Goal: Transaction & Acquisition: Book appointment/travel/reservation

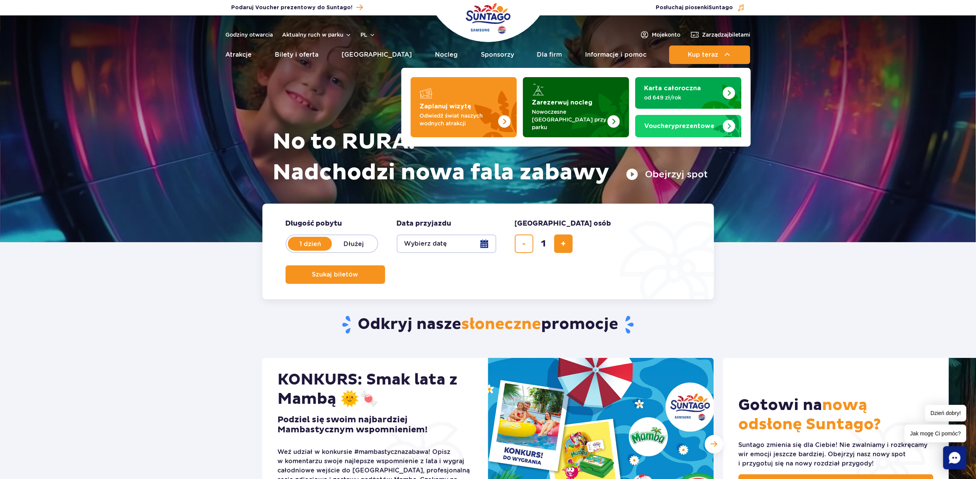
click at [548, 100] on strong "Zarezerwuj nocleg" at bounding box center [562, 103] width 61 height 6
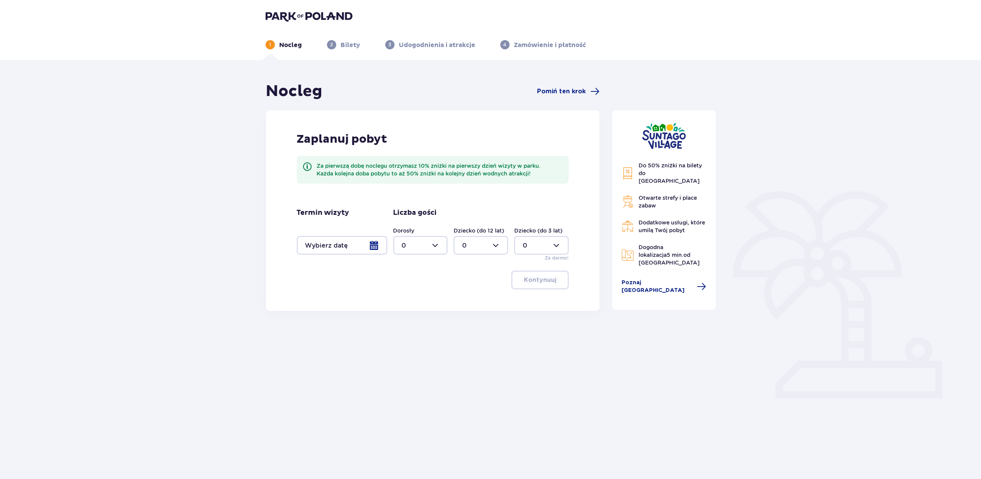
click at [331, 244] on div at bounding box center [342, 245] width 90 height 19
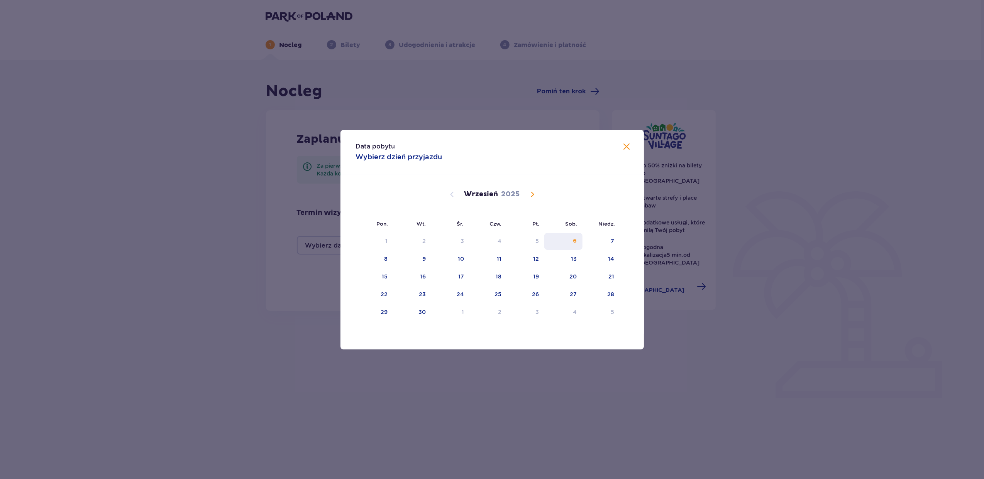
click at [572, 235] on div "6" at bounding box center [563, 241] width 38 height 17
click at [616, 238] on div "7" at bounding box center [600, 241] width 37 height 17
type input "06.09.25 - 07.09.25"
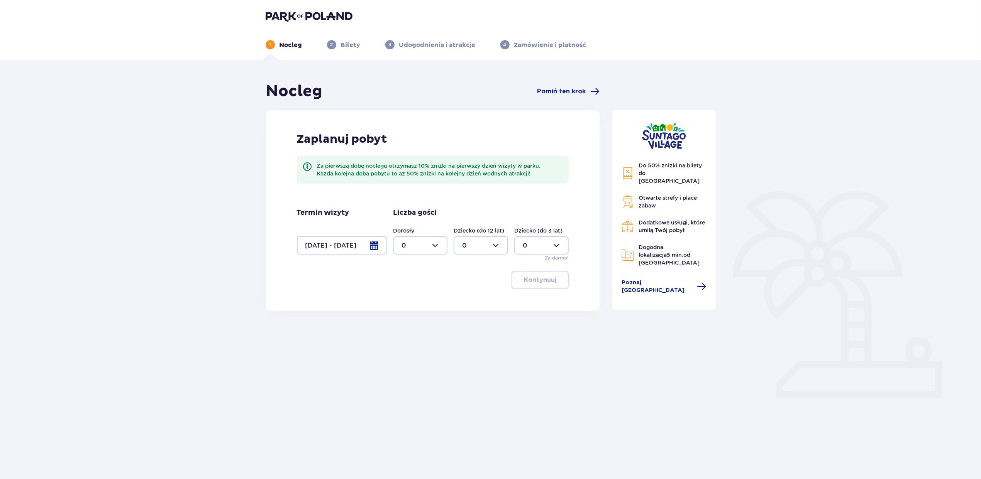
click at [420, 245] on div at bounding box center [420, 245] width 54 height 19
click at [414, 300] on div "2" at bounding box center [420, 301] width 37 height 8
type input "2"
click at [535, 280] on p "Kontynuuj" at bounding box center [540, 280] width 32 height 8
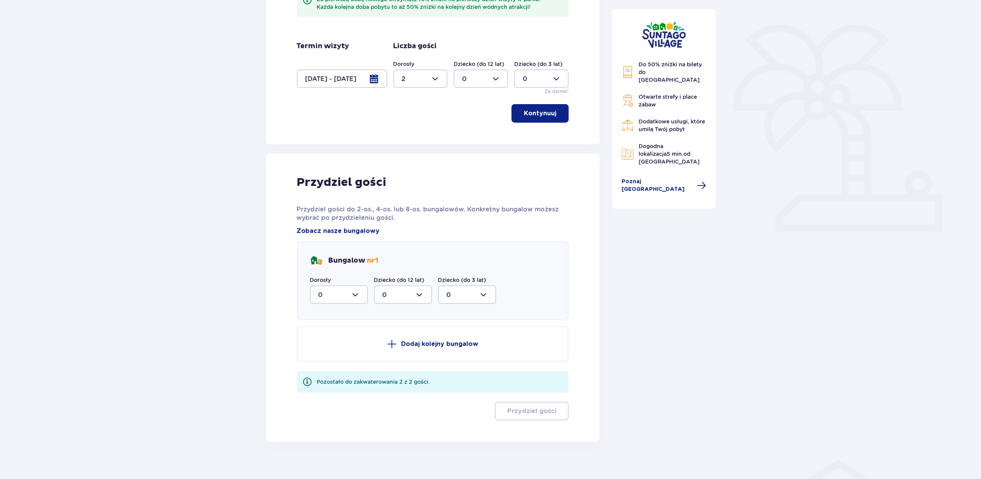
scroll to position [175, 0]
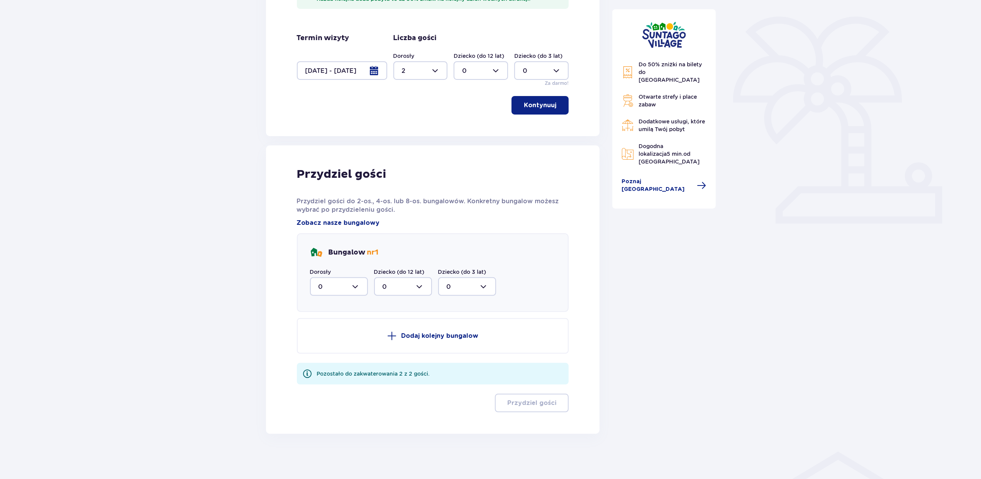
click at [319, 286] on div at bounding box center [339, 287] width 58 height 19
click at [332, 341] on div "2" at bounding box center [338, 342] width 41 height 8
type input "2"
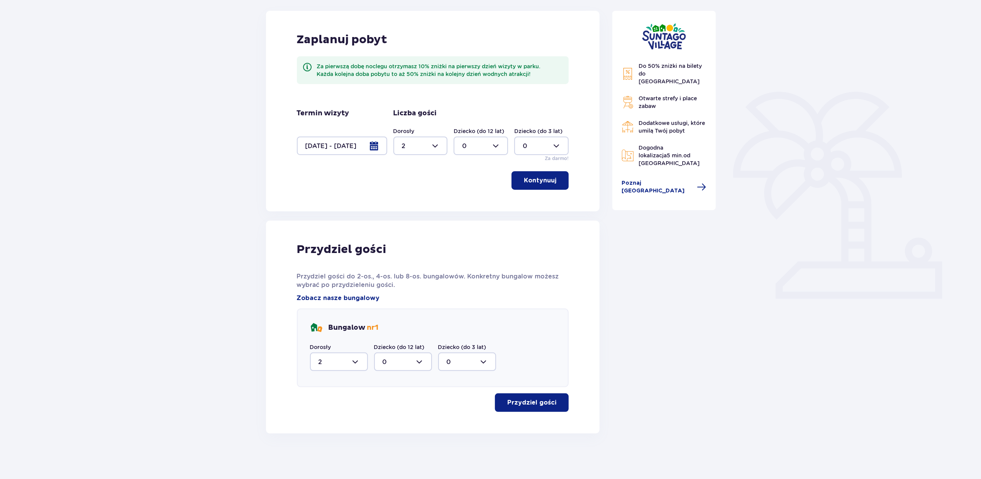
click at [522, 397] on button "Przydziel gości" at bounding box center [532, 403] width 74 height 19
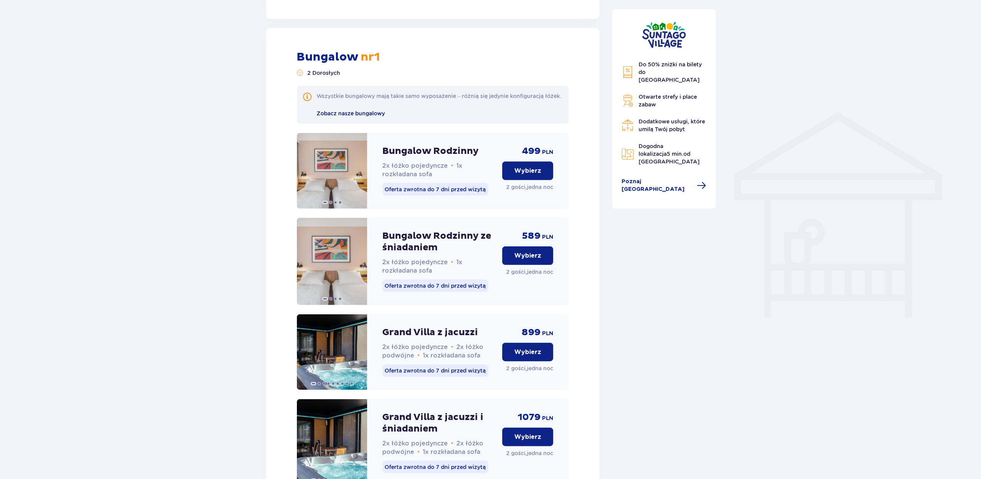
scroll to position [309, 0]
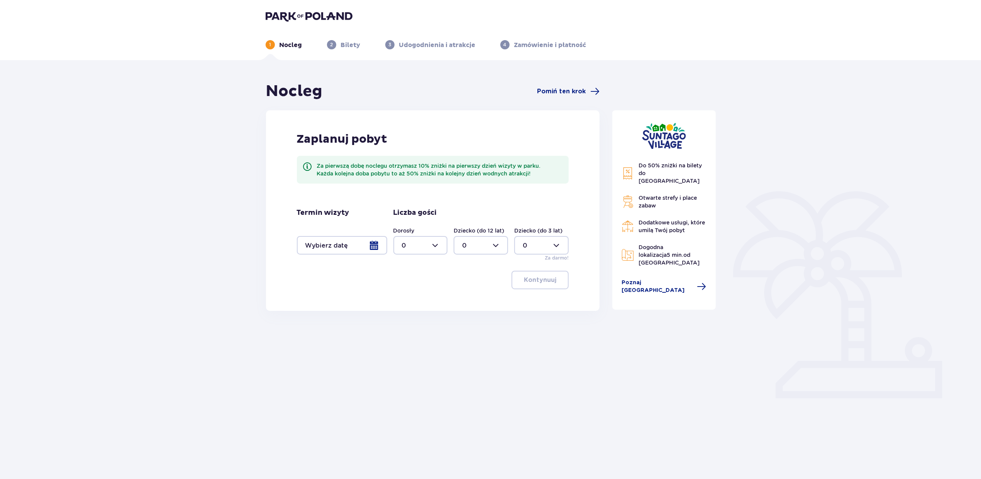
scroll to position [28, 0]
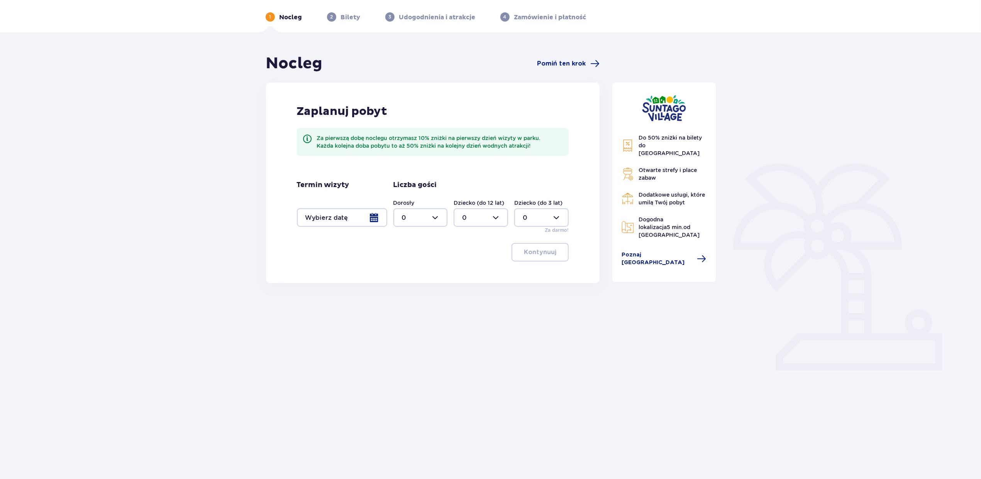
click at [328, 222] on div at bounding box center [342, 217] width 90 height 19
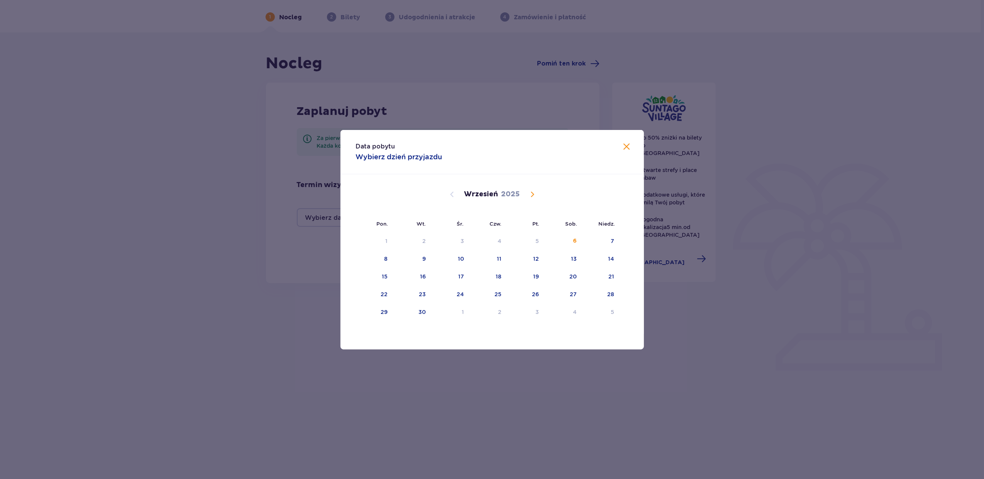
click at [625, 146] on span at bounding box center [626, 146] width 9 height 9
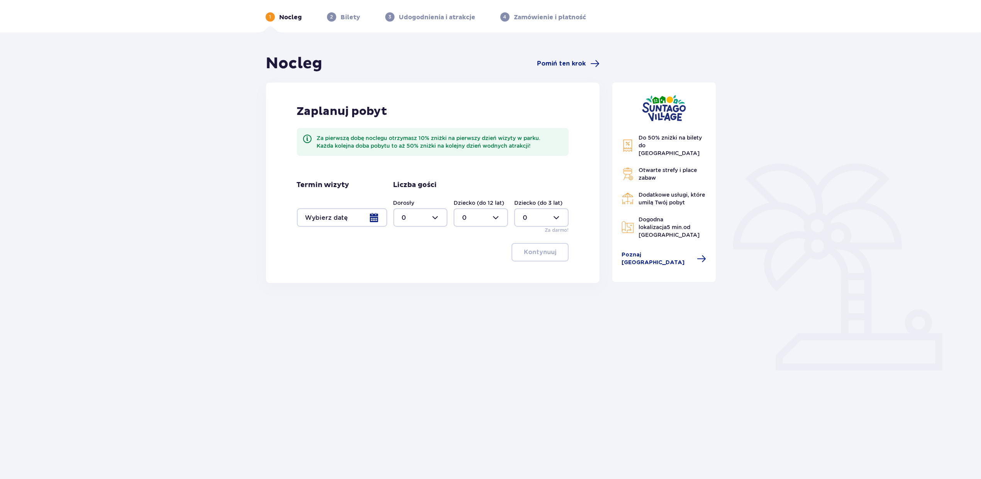
click at [343, 212] on div at bounding box center [342, 217] width 90 height 19
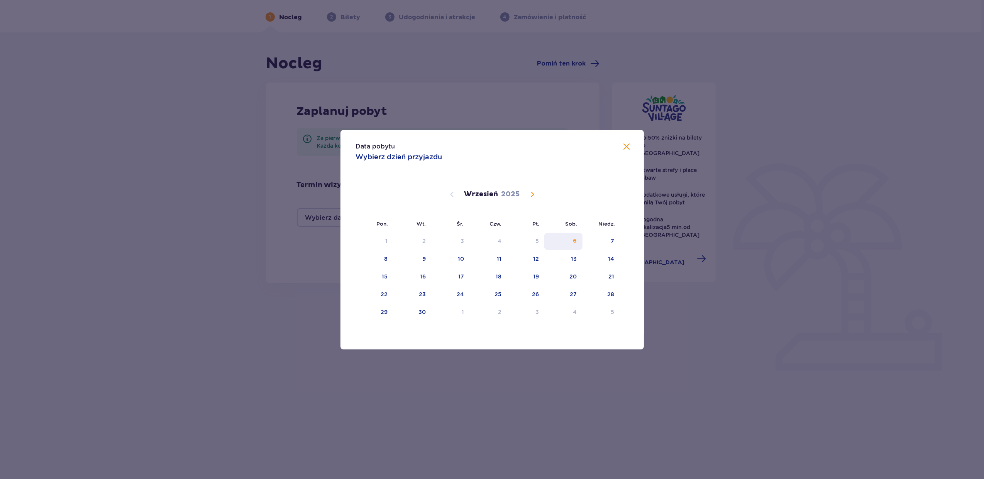
click at [575, 240] on div "6" at bounding box center [575, 241] width 4 height 8
click at [595, 240] on div "7" at bounding box center [600, 241] width 37 height 17
type input "06.09.25 - 07.09.25"
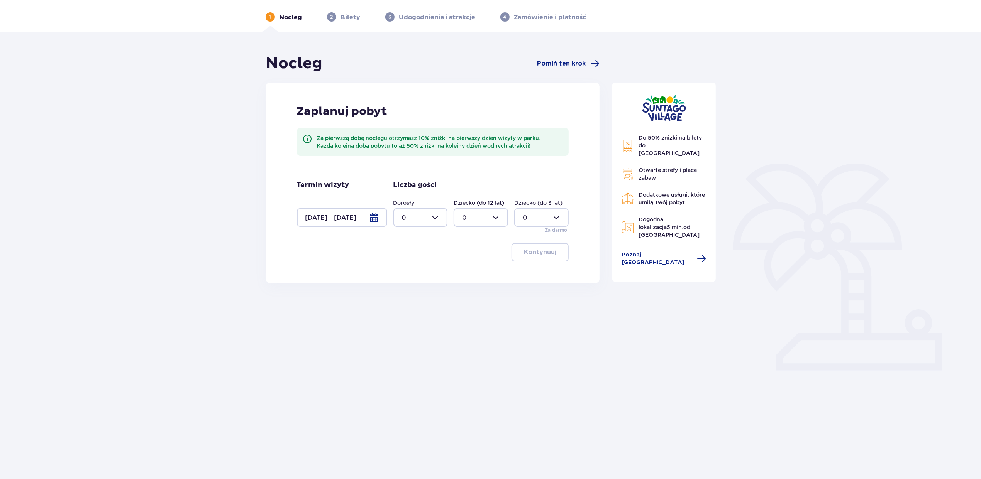
click at [421, 221] on div at bounding box center [420, 217] width 54 height 19
drag, startPoint x: 406, startPoint y: 273, endPoint x: 476, endPoint y: 260, distance: 71.1
click at [406, 273] on div "2" at bounding box center [420, 273] width 37 height 8
type input "2"
click at [537, 248] on p "Kontynuuj" at bounding box center [540, 252] width 32 height 8
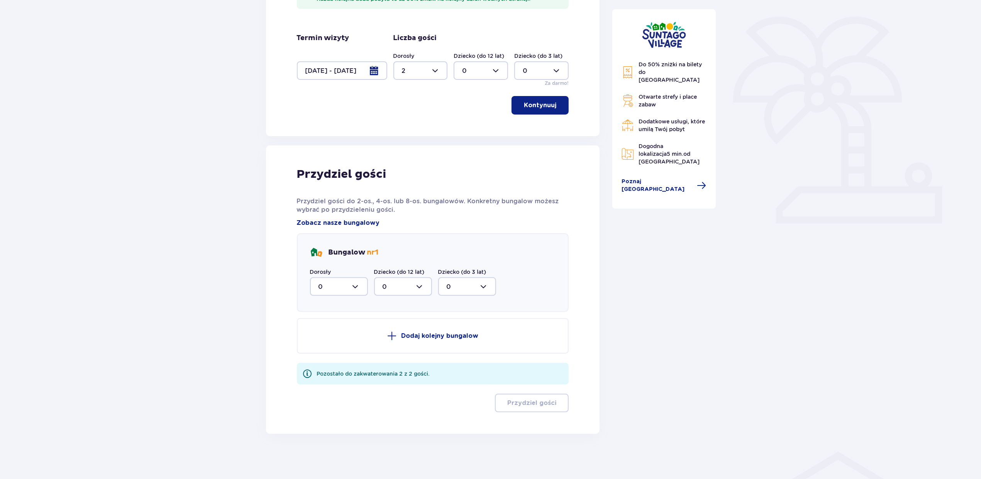
click at [340, 286] on div at bounding box center [339, 287] width 58 height 19
click at [334, 342] on div "2" at bounding box center [338, 342] width 41 height 8
type input "2"
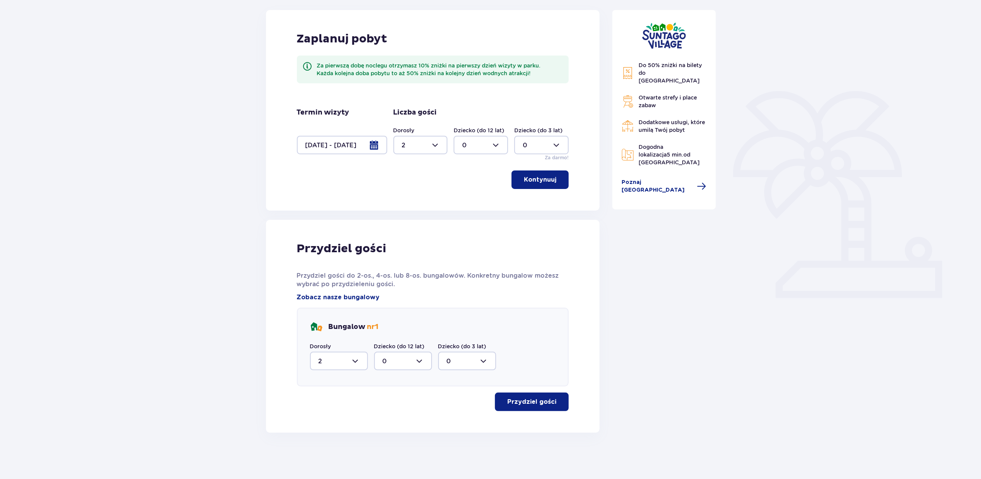
scroll to position [100, 0]
click at [550, 400] on p "Przydziel gości" at bounding box center [531, 403] width 49 height 8
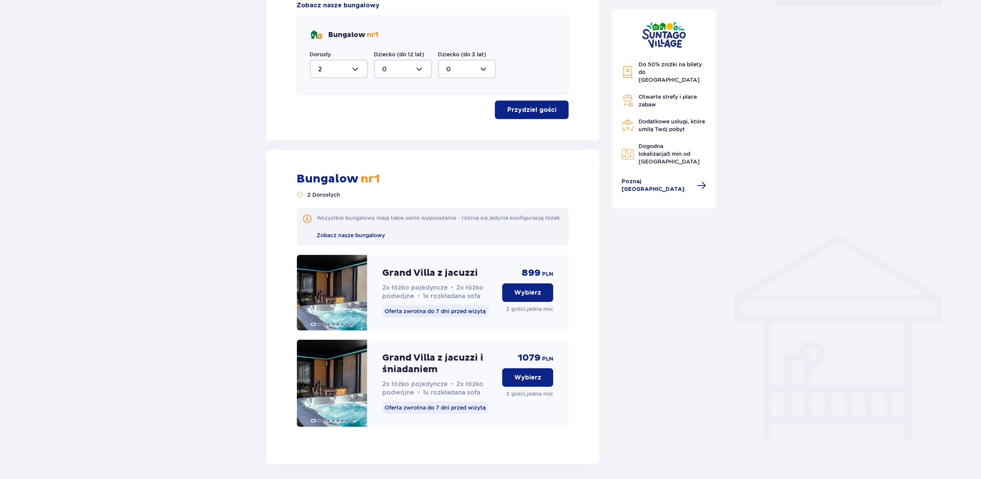
scroll to position [433, 0]
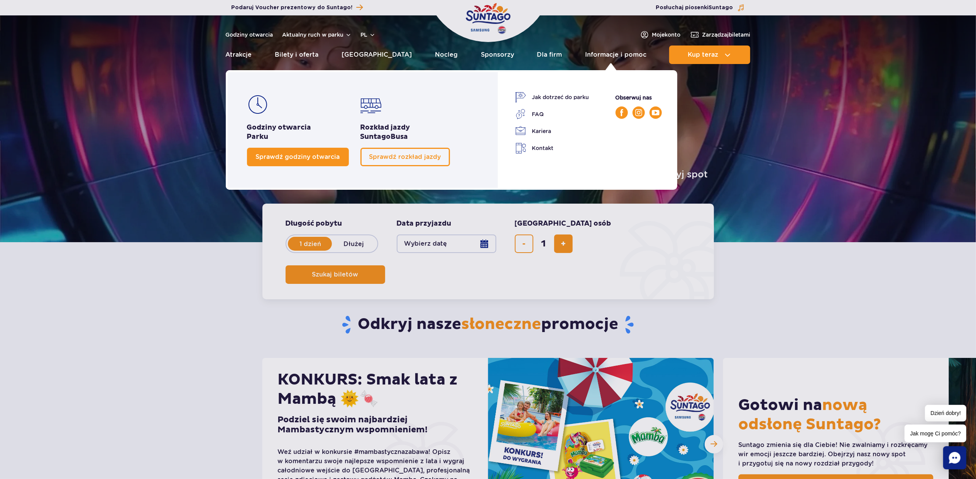
click at [297, 154] on span "Sprawdź godziny otwarcia" at bounding box center [298, 156] width 84 height 7
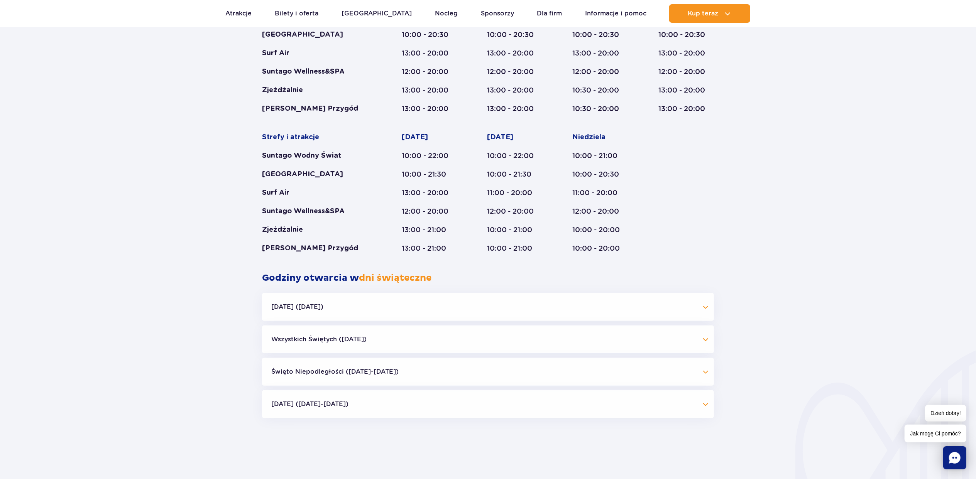
scroll to position [474, 0]
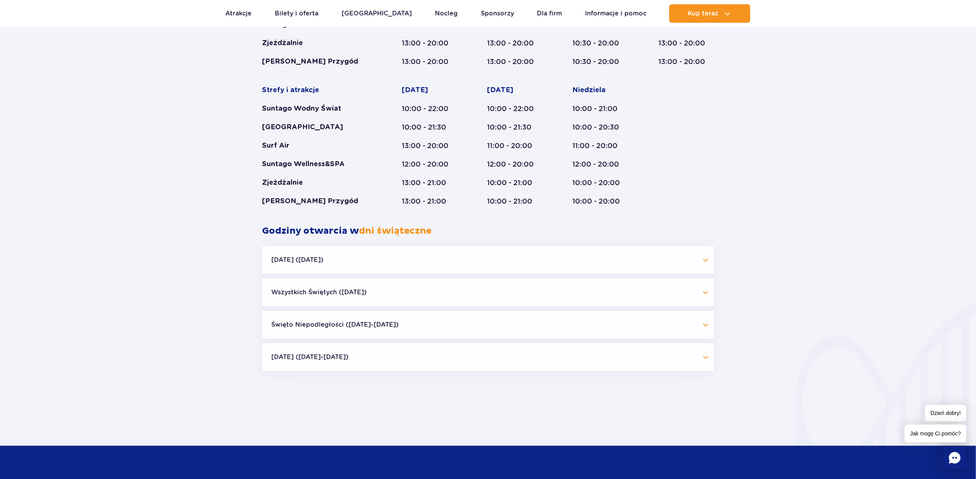
click at [703, 359] on button "Boże Narodzenie (23.12-01.01.26)" at bounding box center [488, 358] width 452 height 28
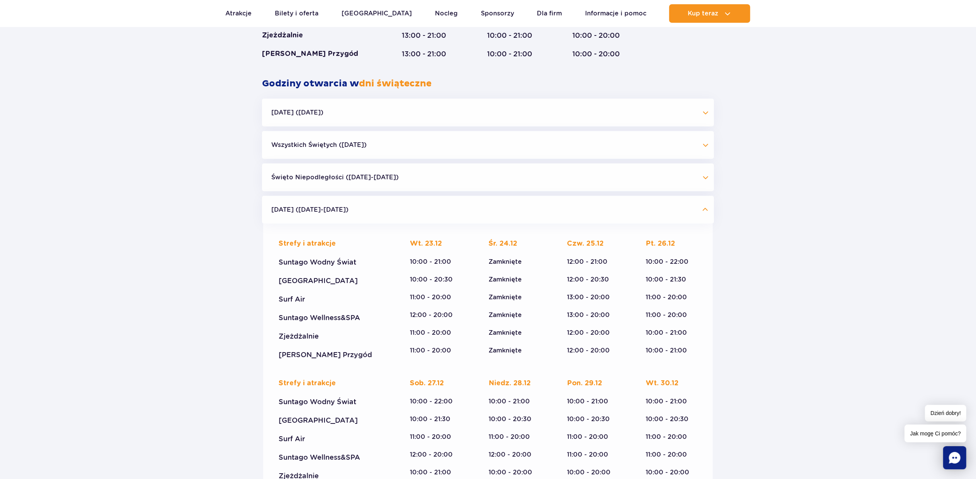
scroll to position [628, 0]
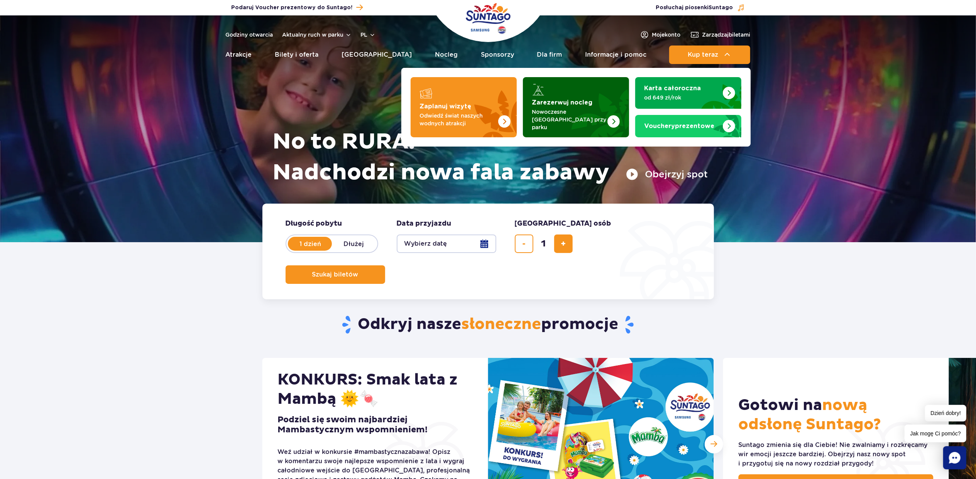
click at [580, 101] on strong "Zarezerwuj nocleg" at bounding box center [562, 103] width 61 height 6
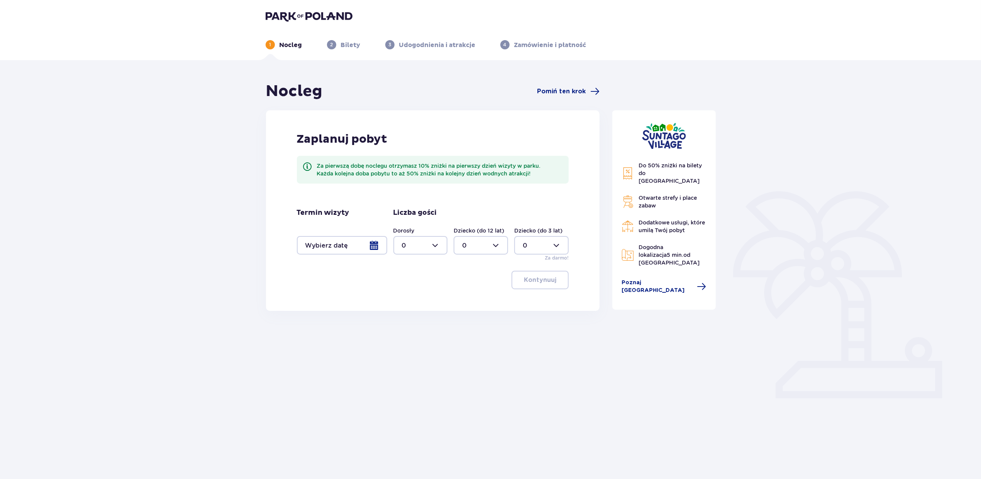
click at [332, 244] on div at bounding box center [342, 245] width 90 height 19
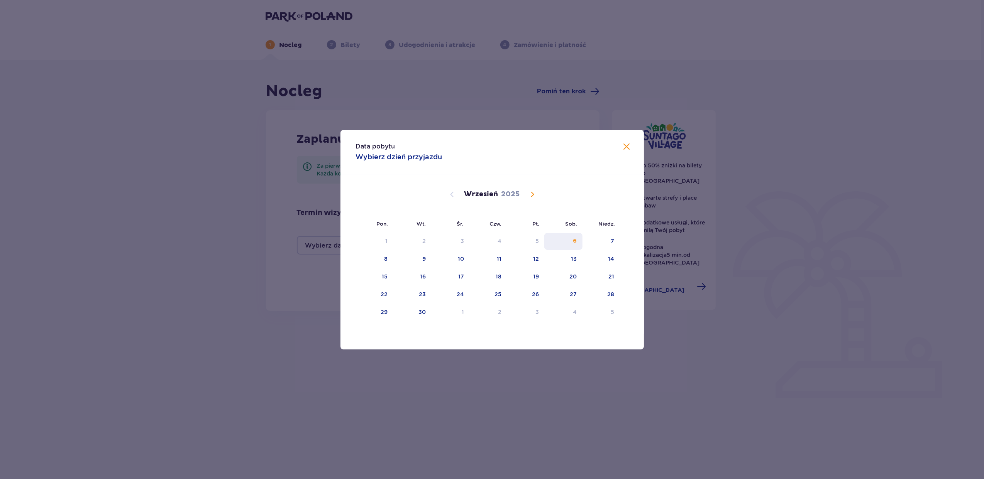
click at [572, 241] on div "6" at bounding box center [563, 241] width 38 height 17
click at [601, 241] on div "7" at bounding box center [600, 241] width 37 height 17
type input "06.09.25 - 07.09.25"
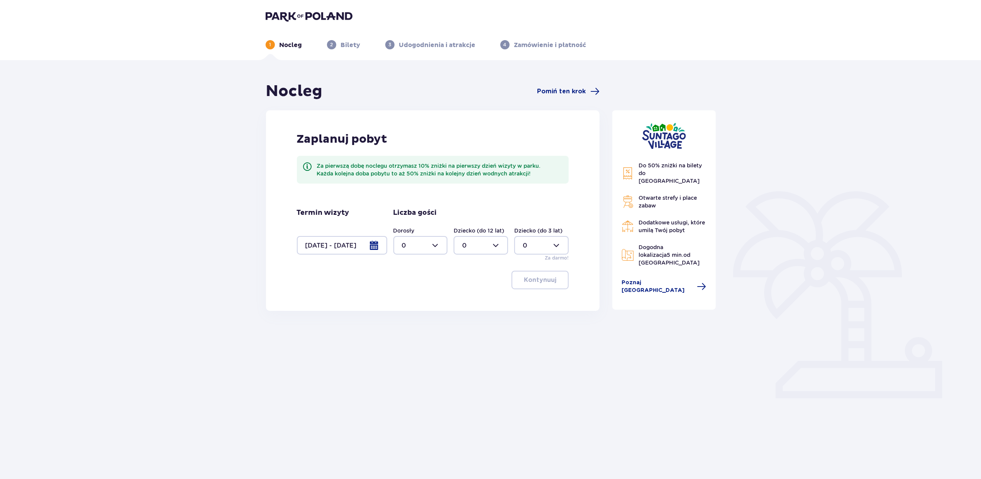
click at [418, 246] on div at bounding box center [420, 245] width 54 height 19
click at [419, 292] on span "1" at bounding box center [420, 285] width 53 height 16
type input "1"
click at [535, 274] on button "Kontynuuj" at bounding box center [539, 280] width 57 height 19
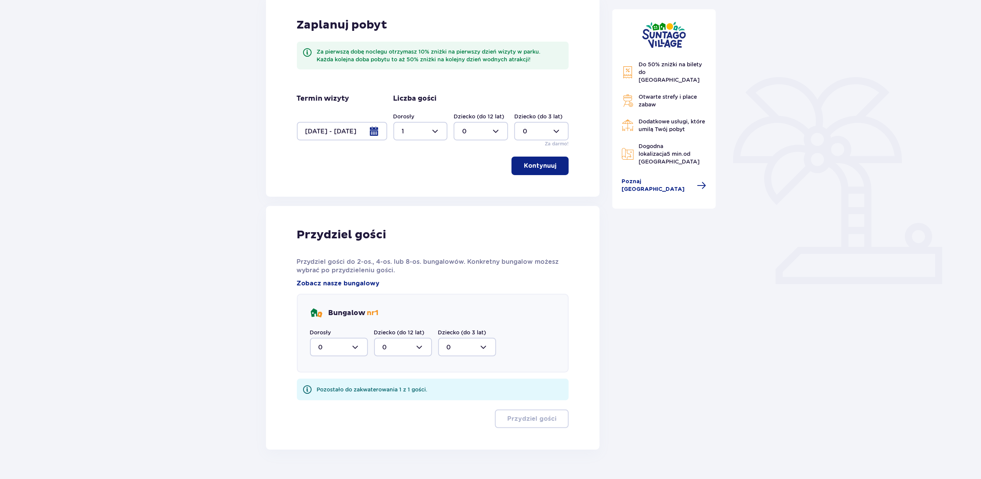
scroll to position [130, 0]
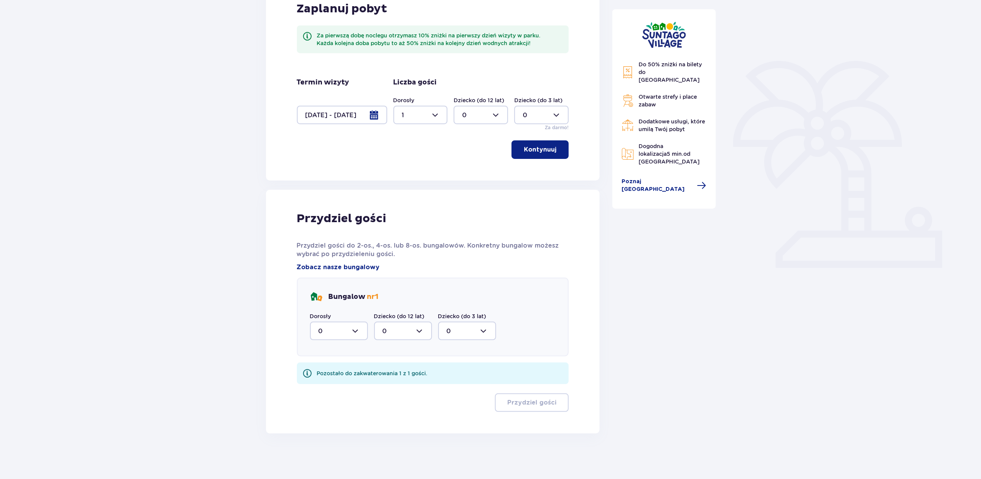
click at [343, 335] on div at bounding box center [339, 331] width 58 height 19
click at [335, 374] on div "1" at bounding box center [338, 371] width 41 height 8
type input "1"
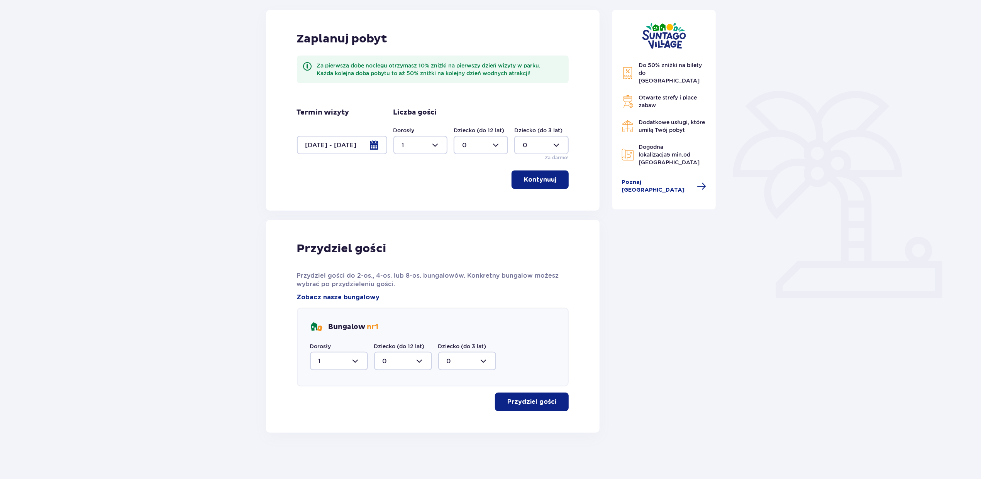
scroll to position [100, 0]
click at [524, 403] on p "Przydziel gości" at bounding box center [531, 403] width 49 height 8
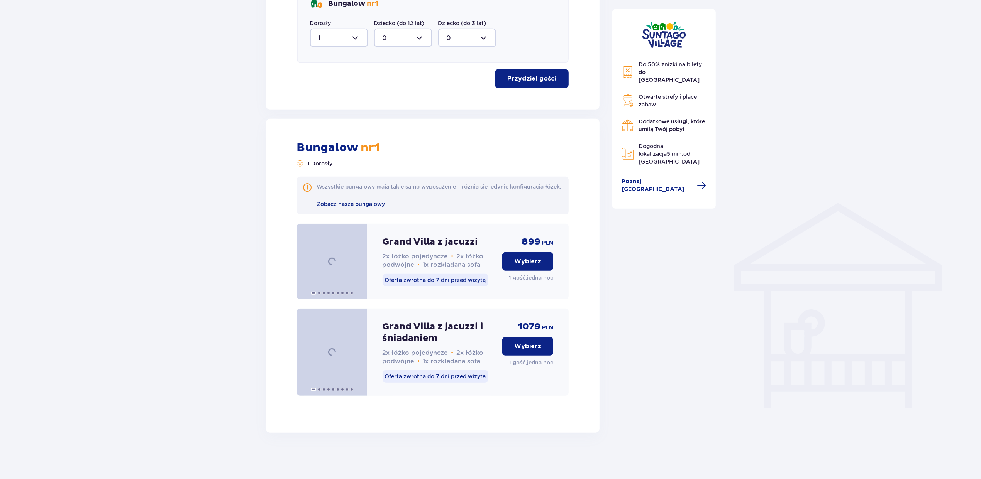
scroll to position [433, 0]
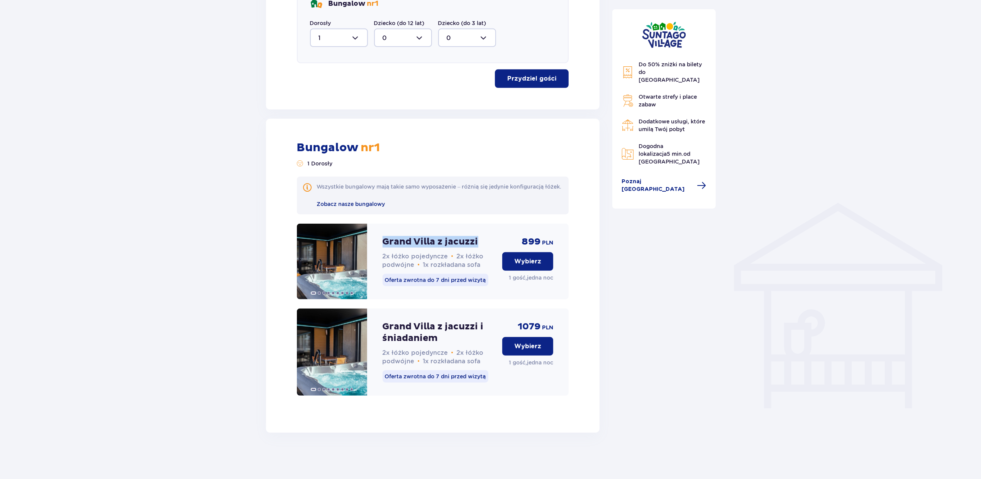
drag, startPoint x: 477, startPoint y: 239, endPoint x: 382, endPoint y: 239, distance: 95.3
click at [382, 239] on div "Grand Villa z jacuzzi 2x łóżko pojedyncze • 2x łóżko podwójne • 1x rozkładana s…" at bounding box center [433, 262] width 272 height 76
drag, startPoint x: 555, startPoint y: 240, endPoint x: 521, endPoint y: 241, distance: 34.0
click at [521, 241] on div "Grand Villa z jacuzzi 2x łóżko pojedyncze • 2x łóżko podwójne • 1x rozkładana s…" at bounding box center [433, 262] width 272 height 76
drag, startPoint x: 558, startPoint y: 326, endPoint x: 548, endPoint y: 323, distance: 9.9
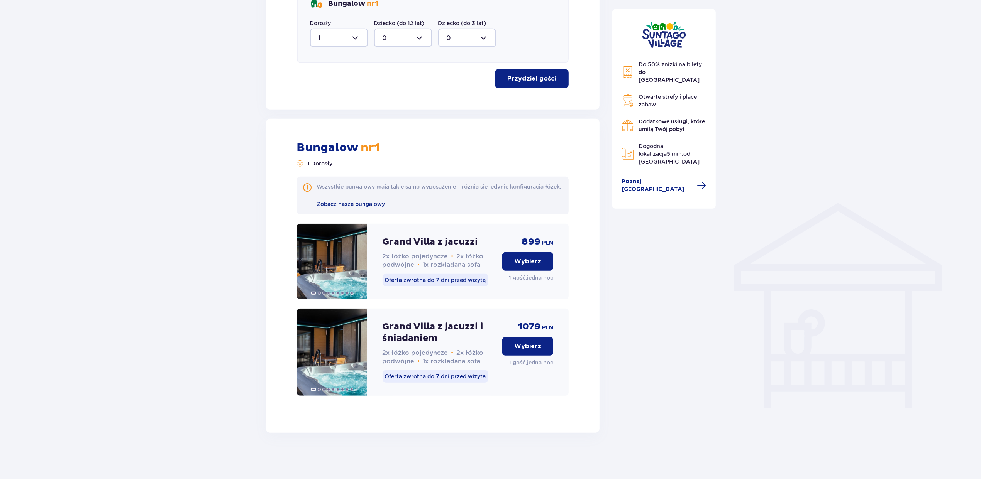
click at [553, 324] on div "Grand Villa z jacuzzi i śniadaniem 2x łóżko pojedyncze • 2x łóżko podwójne • 1x…" at bounding box center [433, 352] width 272 height 87
drag, startPoint x: 538, startPoint y: 323, endPoint x: 522, endPoint y: 323, distance: 15.8
click at [522, 323] on div "1079 PLN" at bounding box center [536, 327] width 36 height 12
click at [555, 240] on div "Grand Villa z jacuzzi 2x łóżko pojedyncze • 2x łóżko podwójne • 1x rozkładana s…" at bounding box center [433, 262] width 272 height 76
drag, startPoint x: 555, startPoint y: 240, endPoint x: 520, endPoint y: 239, distance: 34.7
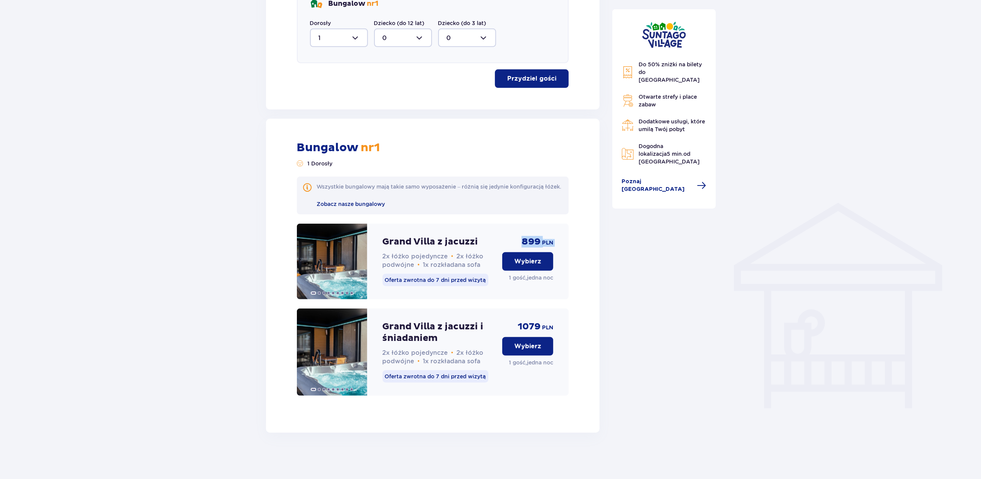
click at [520, 239] on div "Grand Villa z jacuzzi 2x łóżko pojedyncze • 2x łóżko podwójne • 1x rozkładana s…" at bounding box center [433, 262] width 272 height 76
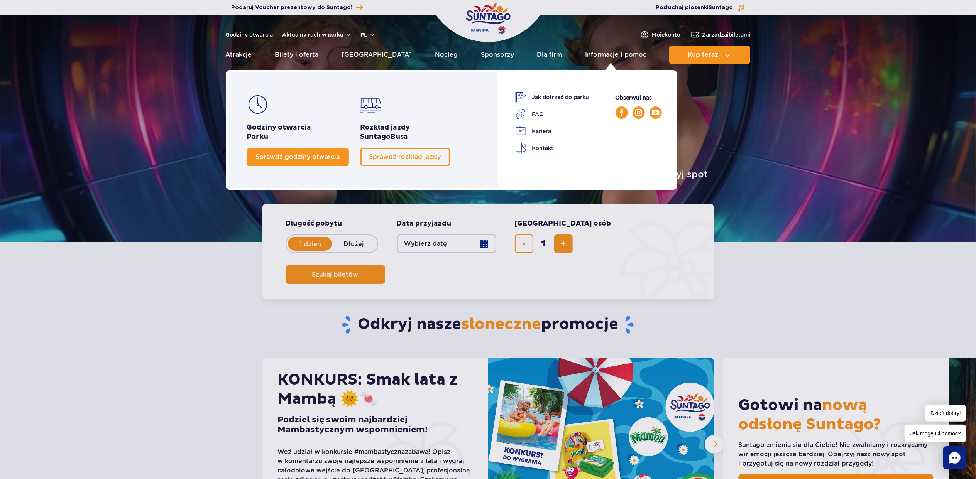
click at [303, 156] on span "Sprawdź godziny otwarcia" at bounding box center [298, 156] width 84 height 7
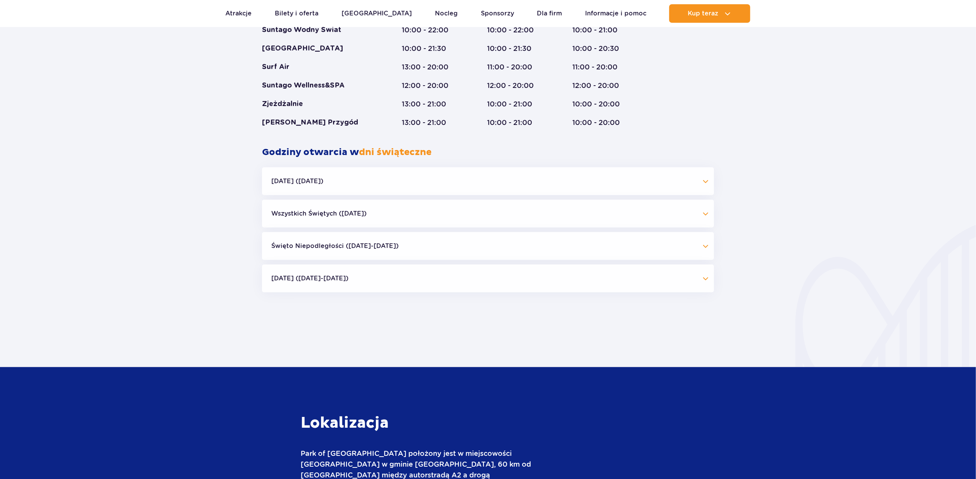
scroll to position [577, 0]
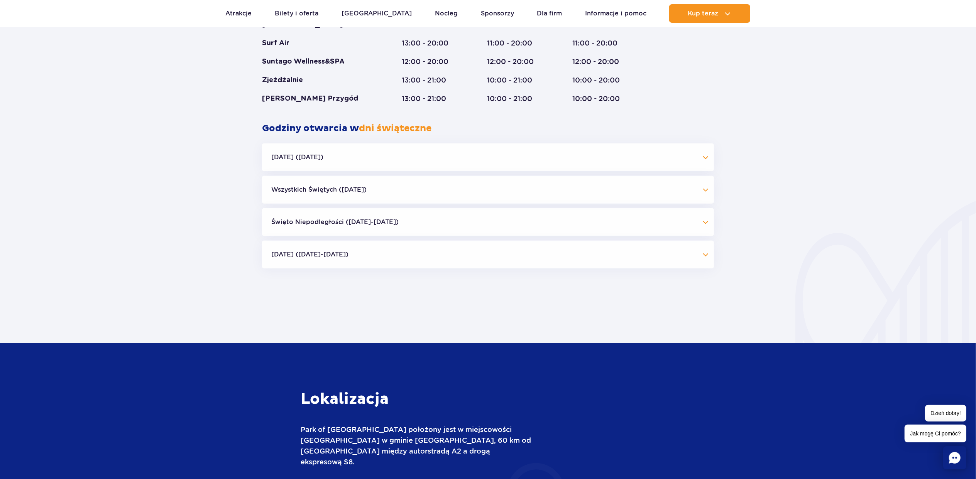
click at [358, 258] on button "[DATE] ([DATE]-[DATE])" at bounding box center [488, 255] width 452 height 28
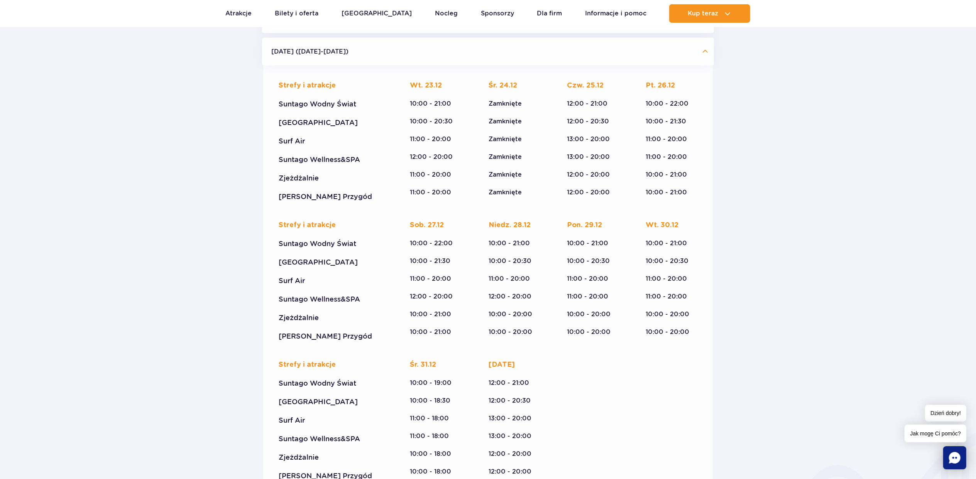
scroll to position [783, 0]
